Goal: Task Accomplishment & Management: Complete application form

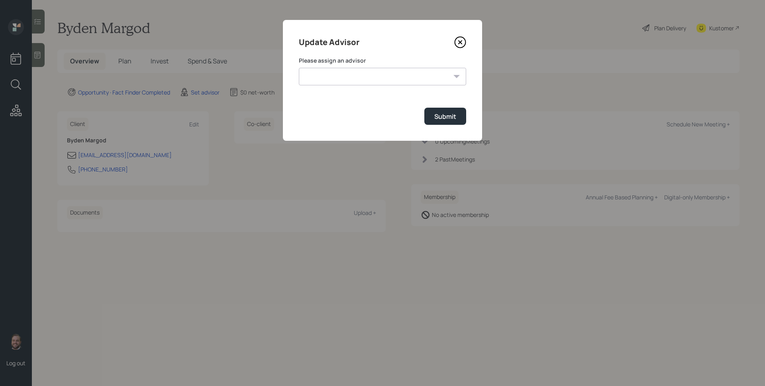
select select "d946c976-65aa-4529-ac9d-02c4f1114fc0"
click at [299, 68] on select "[PERSON_NAME] [PERSON_NAME] [PERSON_NAME] End [PERSON_NAME] [PERSON_NAME] [PERS…" at bounding box center [382, 77] width 167 height 18
click at [439, 117] on div "Submit" at bounding box center [445, 116] width 22 height 9
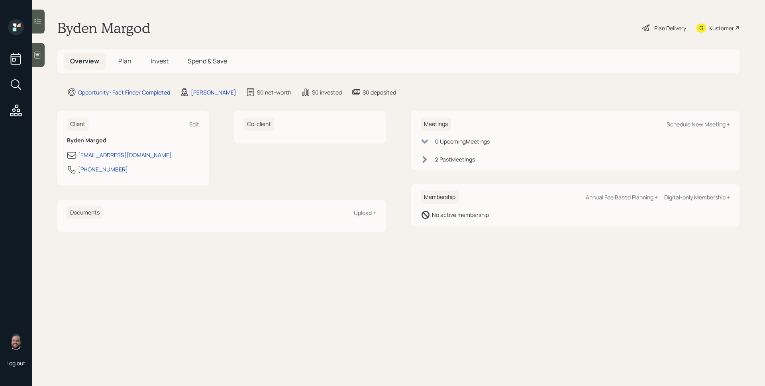
click at [45, 53] on main "Byden Margod Plan Delivery Kustomer Overview Plan Invest Spend & Save Opportuni…" at bounding box center [398, 193] width 733 height 386
click at [41, 54] on icon at bounding box center [37, 55] width 8 height 8
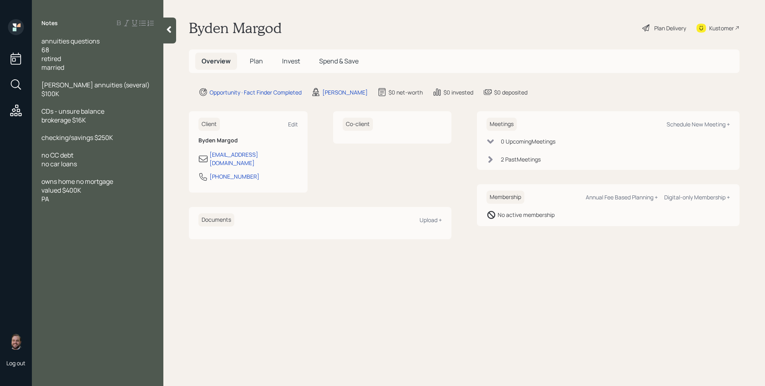
click at [258, 62] on span "Plan" at bounding box center [256, 61] width 13 height 9
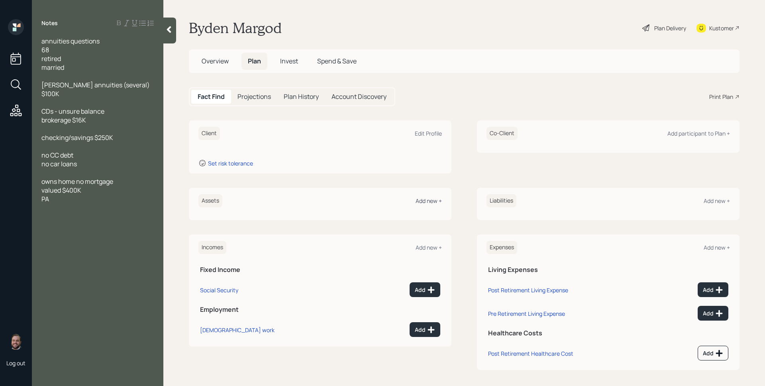
click at [424, 200] on div "Add new +" at bounding box center [429, 201] width 26 height 8
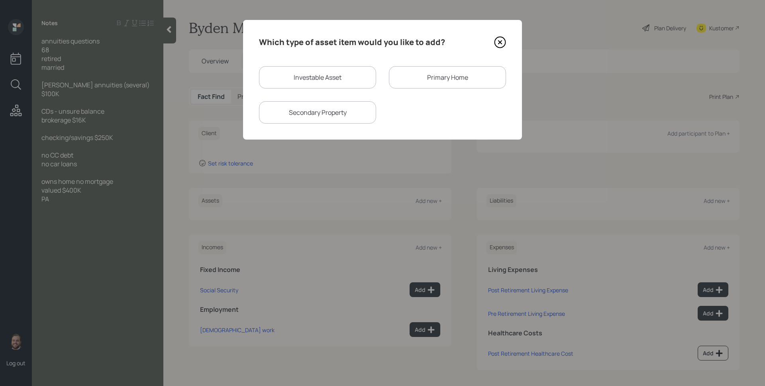
click at [501, 43] on icon at bounding box center [499, 42] width 3 height 3
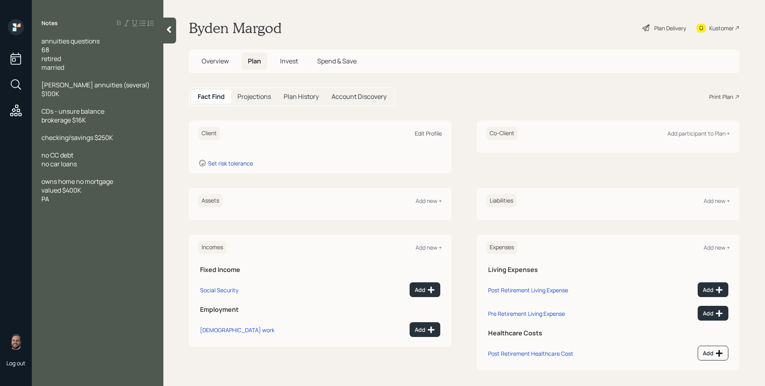
click at [428, 136] on div "Edit Profile" at bounding box center [428, 133] width 27 height 8
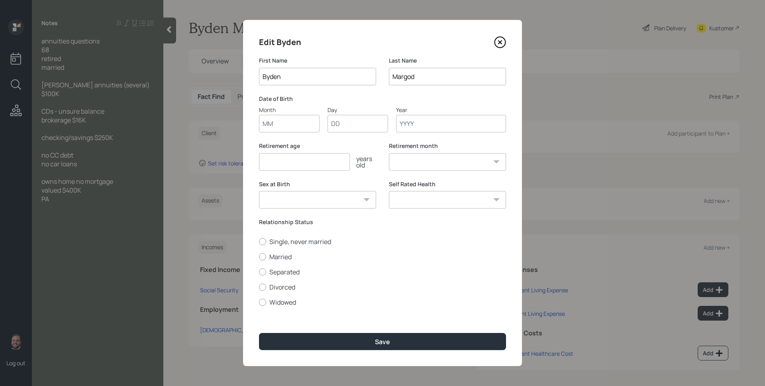
click at [283, 124] on input "Month" at bounding box center [289, 124] width 61 height 18
type input "01"
type input "1957"
select select "1"
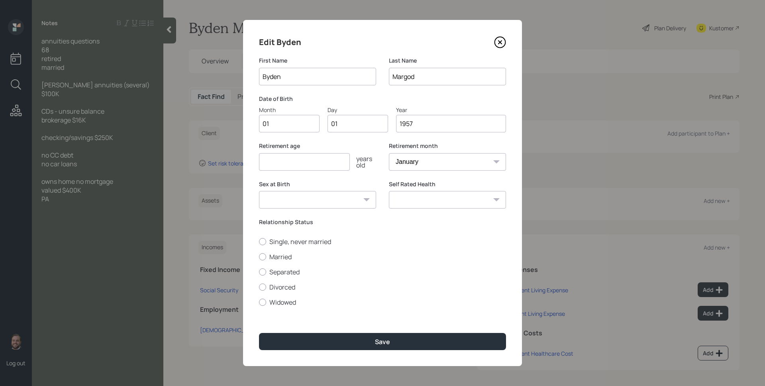
type input "1957"
click at [285, 169] on input "number" at bounding box center [304, 162] width 91 height 18
type input "67"
click at [288, 252] on label "Married" at bounding box center [382, 256] width 247 height 9
click at [259, 256] on input "Married" at bounding box center [259, 256] width 0 height 0
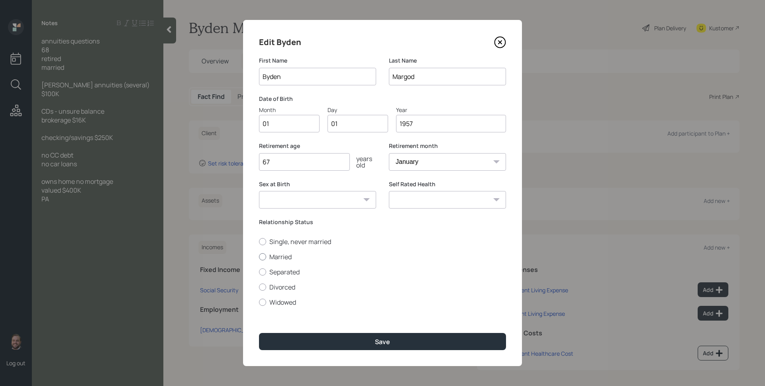
radio input "true"
click at [401, 350] on div "Edit Byden First Name Byden Last Name Margod Date of Birth Month 01 Day 01 Year…" at bounding box center [382, 193] width 279 height 346
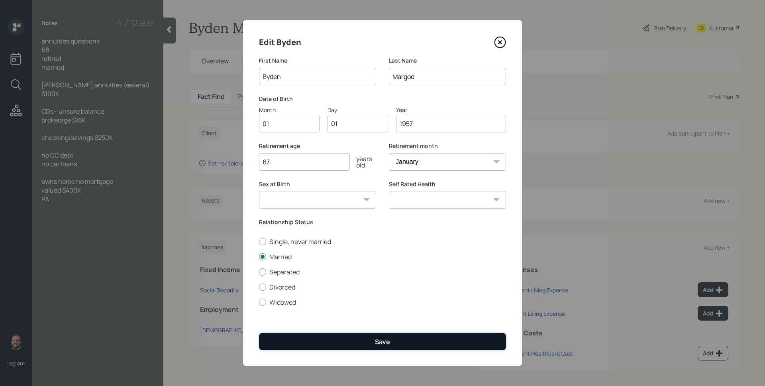
click at [401, 340] on button "Save" at bounding box center [382, 341] width 247 height 17
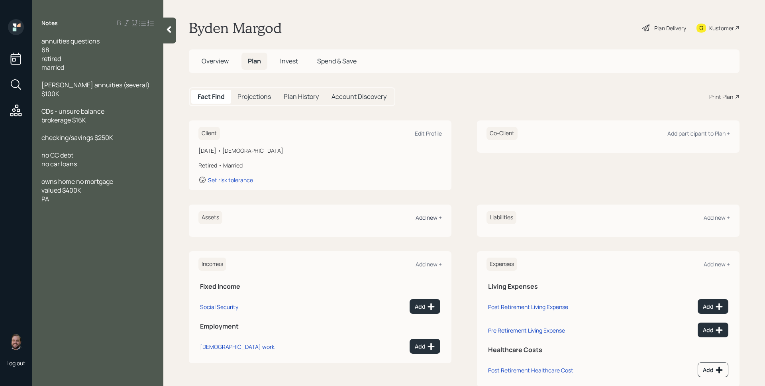
click at [422, 216] on div "Add new +" at bounding box center [429, 218] width 26 height 8
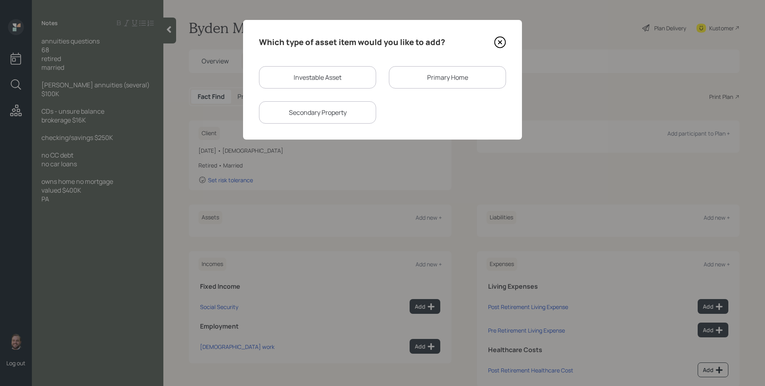
click at [341, 80] on div "Investable Asset" at bounding box center [317, 77] width 117 height 22
select select "taxable"
select select "balanced"
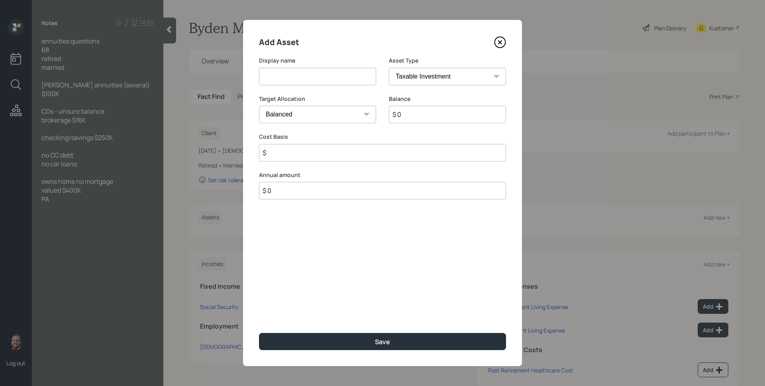
click at [341, 80] on input at bounding box center [317, 77] width 117 height 18
type input "Checking/Savings"
click at [461, 84] on select "SEP [PERSON_NAME] IRA 401(k) [PERSON_NAME] 401(k) 403(b) [PERSON_NAME] 403(b) 4…" at bounding box center [447, 77] width 117 height 18
select select "cash"
click at [389, 68] on select "SEP [PERSON_NAME] IRA 401(k) [PERSON_NAME] 401(k) 403(b) [PERSON_NAME] 403(b) 4…" at bounding box center [447, 77] width 117 height 18
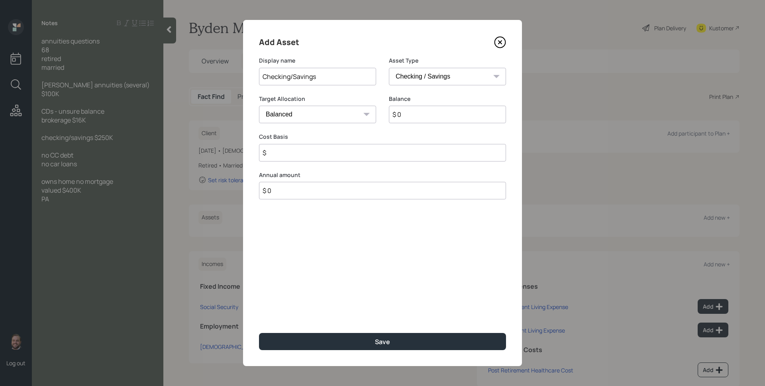
type input "$"
click at [423, 118] on input "$ 0" at bounding box center [382, 115] width 247 height 18
click at [422, 118] on input "$ 0" at bounding box center [382, 115] width 247 height 18
type input "$ 2"
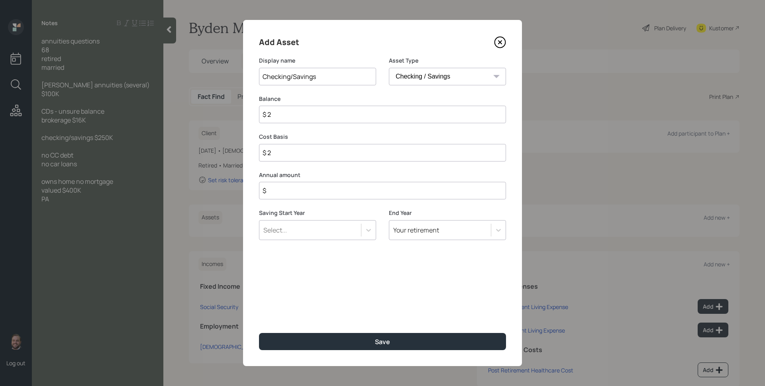
type input "$ 25"
type input "$ 250"
type input "$ 2,500"
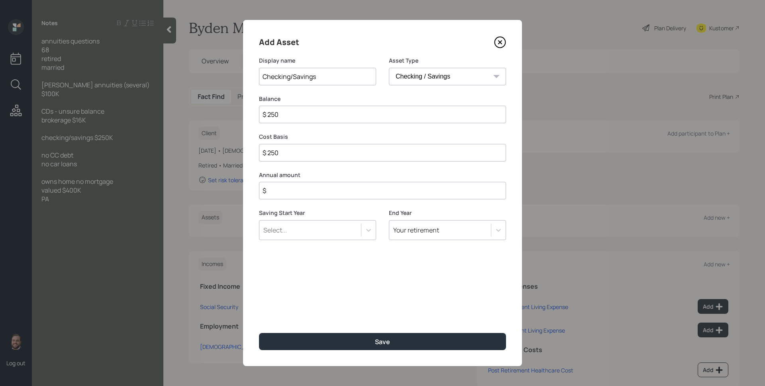
type input "$ 2,500"
type input "$ 25,000"
type input "$ 250,000"
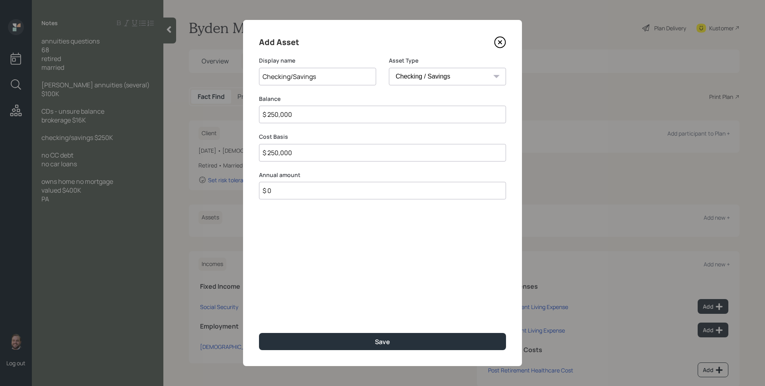
type input "$ 0"
click at [259, 333] on button "Save" at bounding box center [382, 341] width 247 height 17
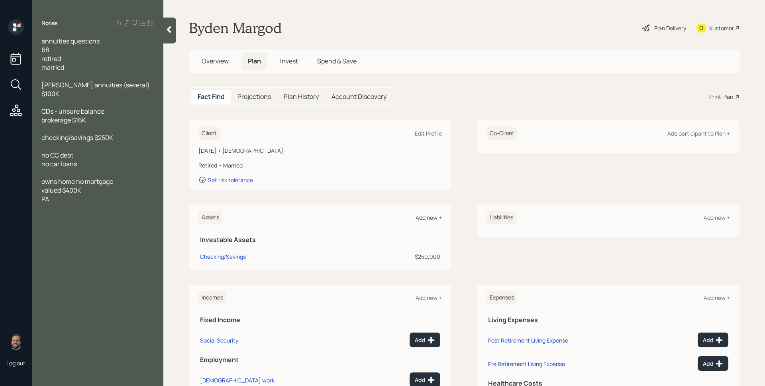
click at [430, 220] on div "Add new +" at bounding box center [429, 218] width 26 height 8
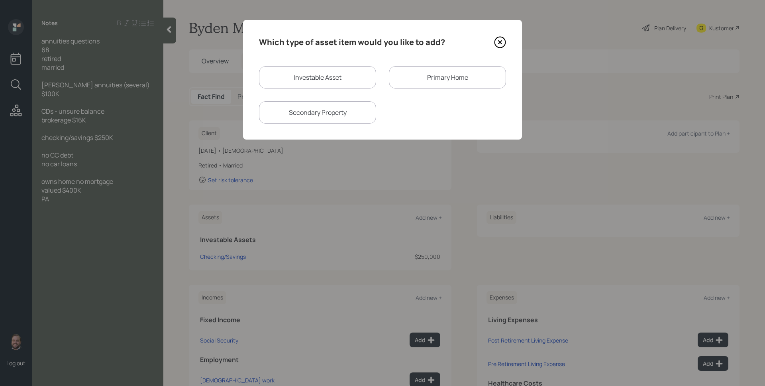
click at [316, 81] on div "Investable Asset" at bounding box center [317, 77] width 117 height 22
select select "taxable"
select select "balanced"
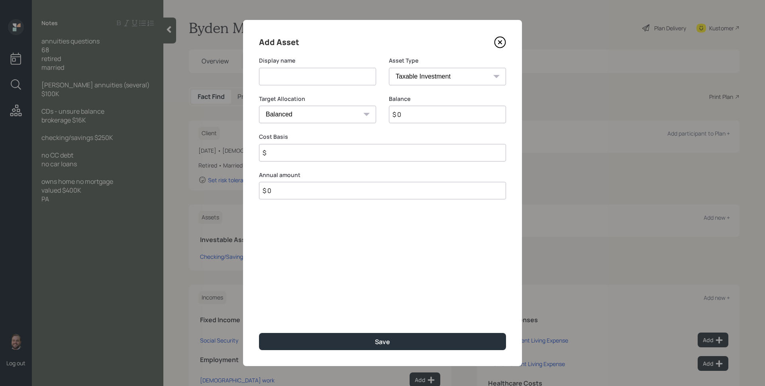
click at [316, 81] on input at bounding box center [317, 77] width 117 height 18
type input "[PERSON_NAME] Annuities"
click at [414, 84] on select "SEP [PERSON_NAME] IRA 401(k) [PERSON_NAME] 401(k) 403(b) [PERSON_NAME] 403(b) 4…" at bounding box center [447, 77] width 117 height 18
select select "roth_ira"
click at [389, 68] on select "SEP [PERSON_NAME] IRA 401(k) [PERSON_NAME] 401(k) 403(b) [PERSON_NAME] 403(b) 4…" at bounding box center [447, 77] width 117 height 18
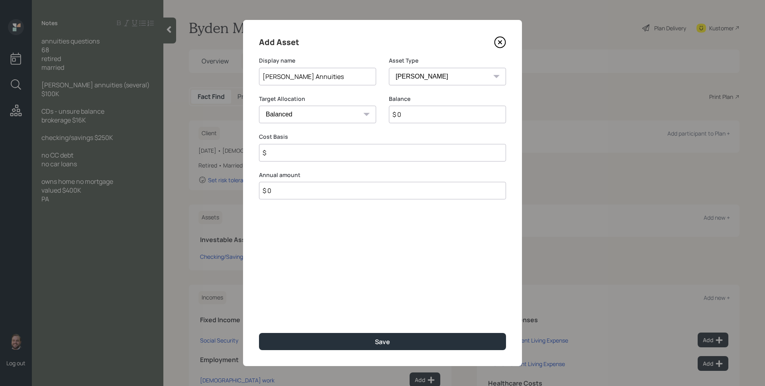
type input "$"
click at [403, 121] on input "$ 0" at bounding box center [447, 115] width 117 height 18
type input "$ 100,000"
type input "$ 0"
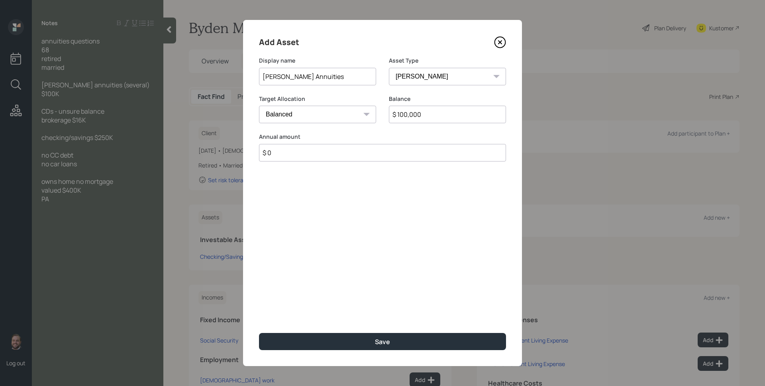
click at [259, 333] on button "Save" at bounding box center [382, 341] width 247 height 17
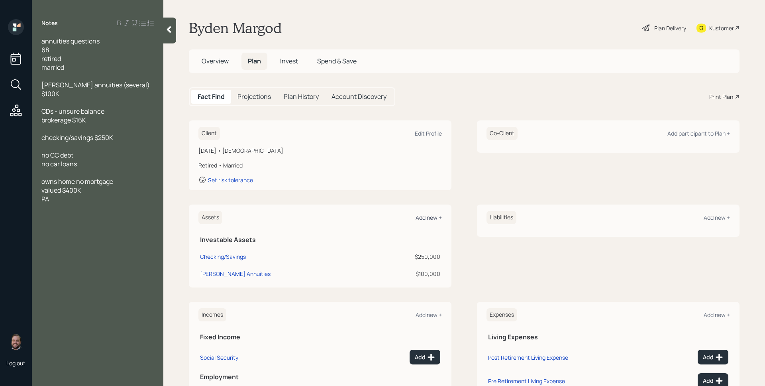
click at [420, 220] on div "Add new +" at bounding box center [429, 218] width 26 height 8
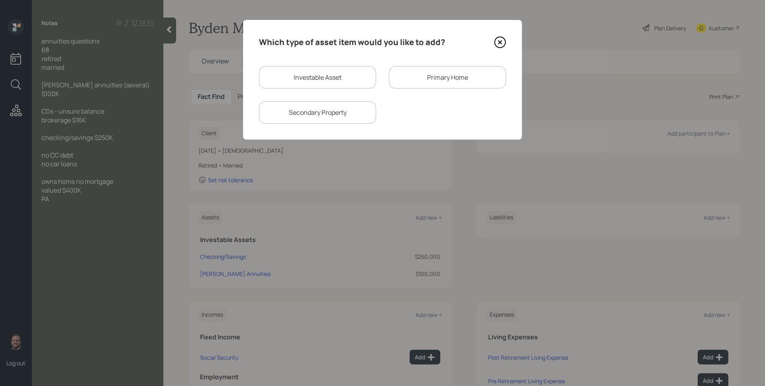
click at [290, 69] on div "Investable Asset" at bounding box center [317, 77] width 117 height 22
select select "taxable"
select select "balanced"
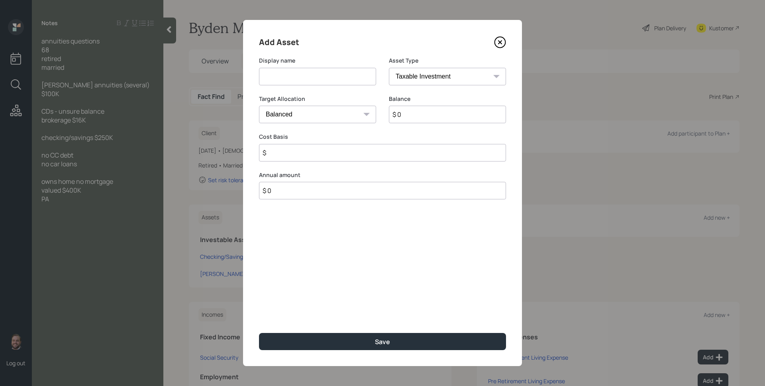
click at [290, 69] on input at bounding box center [317, 77] width 117 height 18
type input "Brokerage"
click at [428, 118] on input "$ 0" at bounding box center [447, 115] width 117 height 18
type input "$ 16,000"
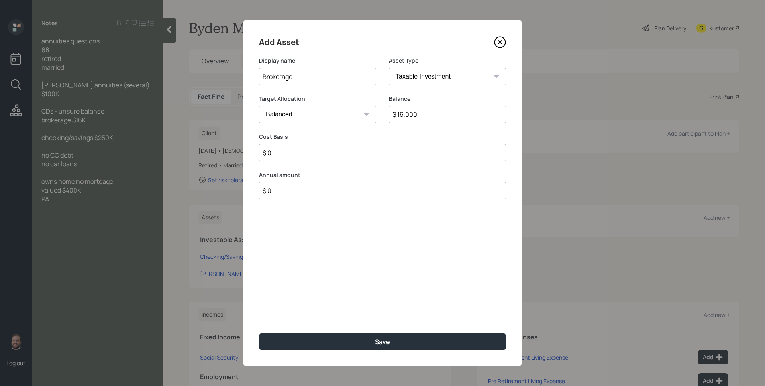
type input "$ 0"
click at [259, 333] on button "Save" at bounding box center [382, 341] width 247 height 17
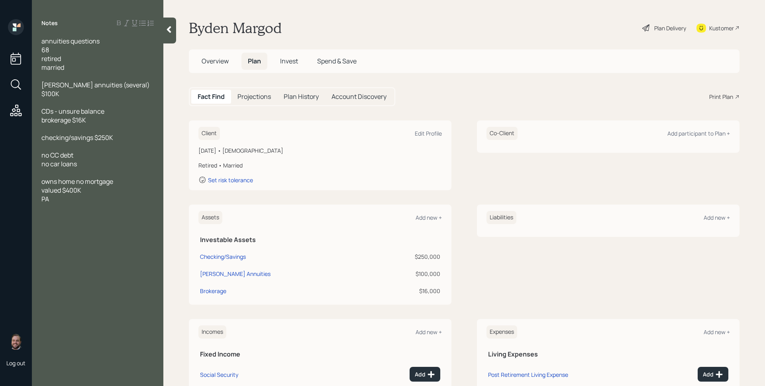
click at [435, 212] on div "Assets Add new +" at bounding box center [319, 217] width 243 height 13
click at [433, 220] on div "Add new +" at bounding box center [429, 218] width 26 height 8
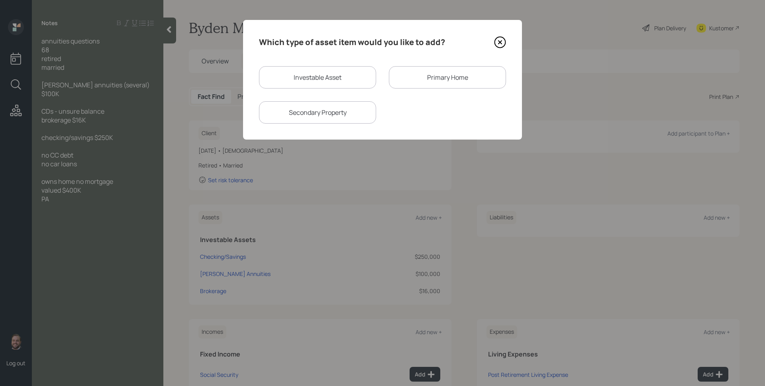
click at [443, 80] on div "Primary Home" at bounding box center [447, 77] width 117 height 22
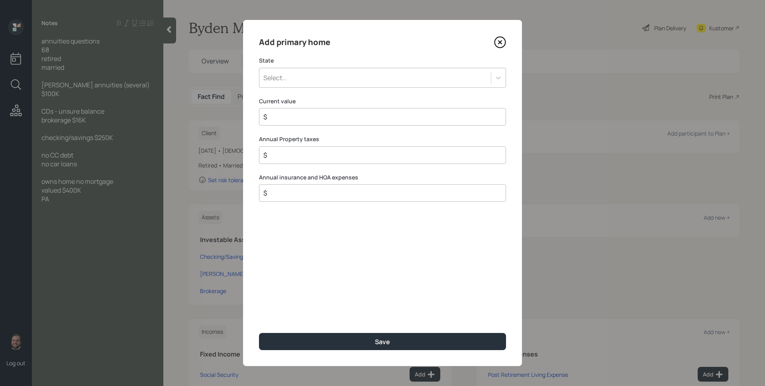
click at [312, 70] on div "Select..." at bounding box center [382, 78] width 247 height 20
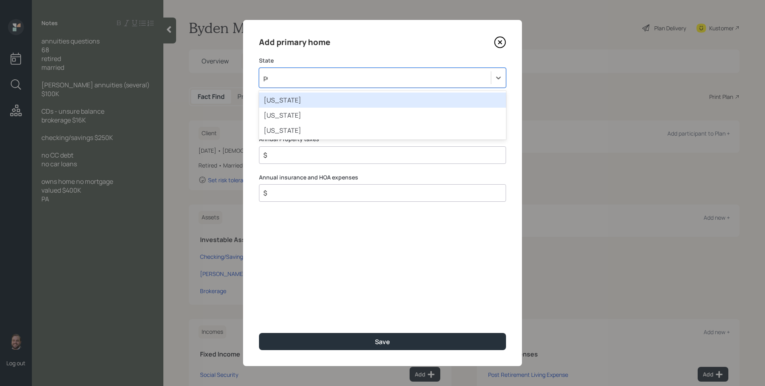
type input "pen"
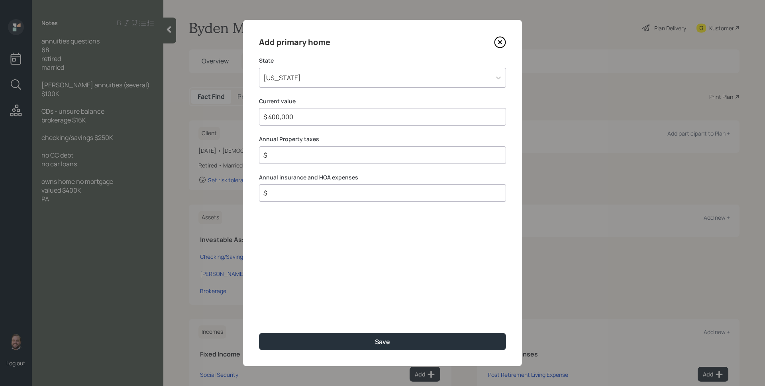
type input "$ 400,000"
click at [259, 333] on button "Save" at bounding box center [382, 341] width 247 height 17
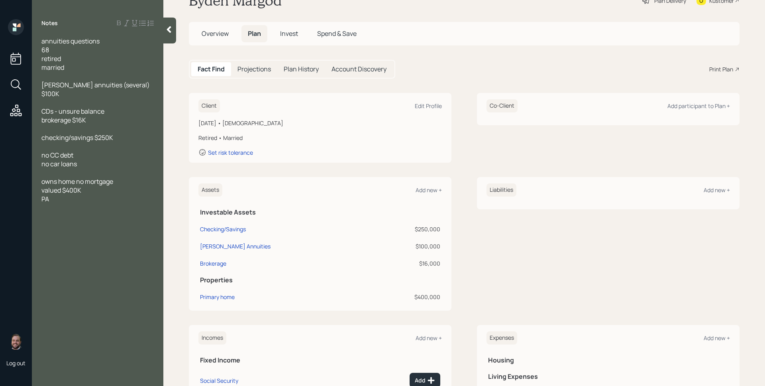
scroll to position [138, 0]
